Goal: Find specific page/section: Find specific page/section

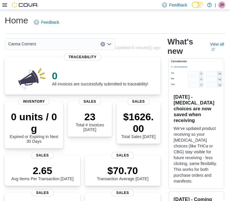
click at [112, 44] on div "Canna Corners" at bounding box center [60, 44] width 110 height 12
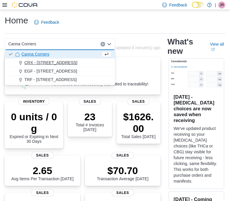
click at [76, 61] on div "CRX - [STREET_ADDRESS]" at bounding box center [63, 63] width 96 height 6
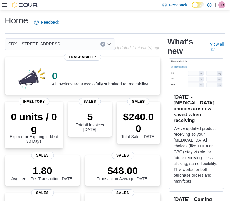
click at [107, 43] on icon "Open list of options" at bounding box center [109, 44] width 5 height 5
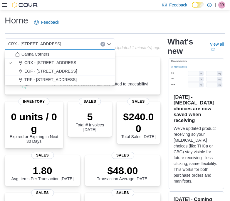
click at [46, 53] on span "Canna Corners" at bounding box center [35, 54] width 28 height 6
